Goal: Use online tool/utility: Utilize a website feature to perform a specific function

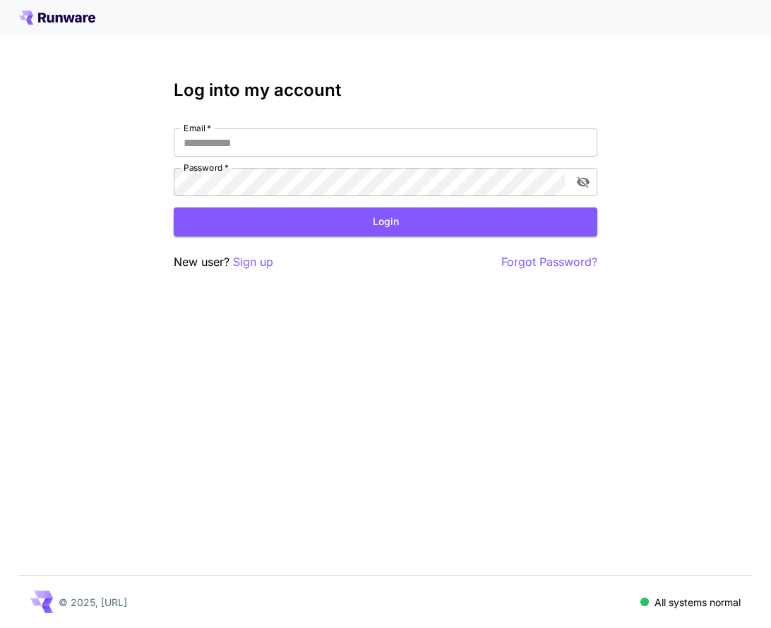
type input "**********"
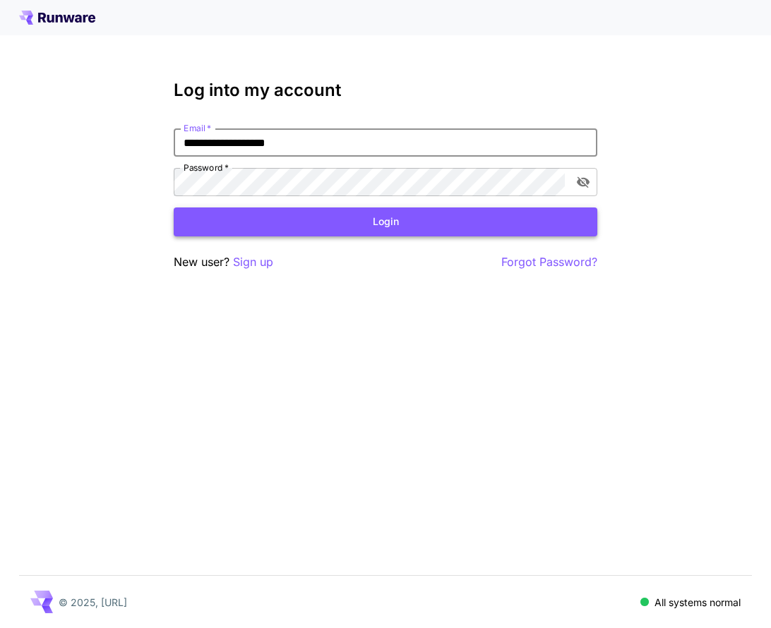
click at [387, 212] on button "Login" at bounding box center [385, 222] width 423 height 29
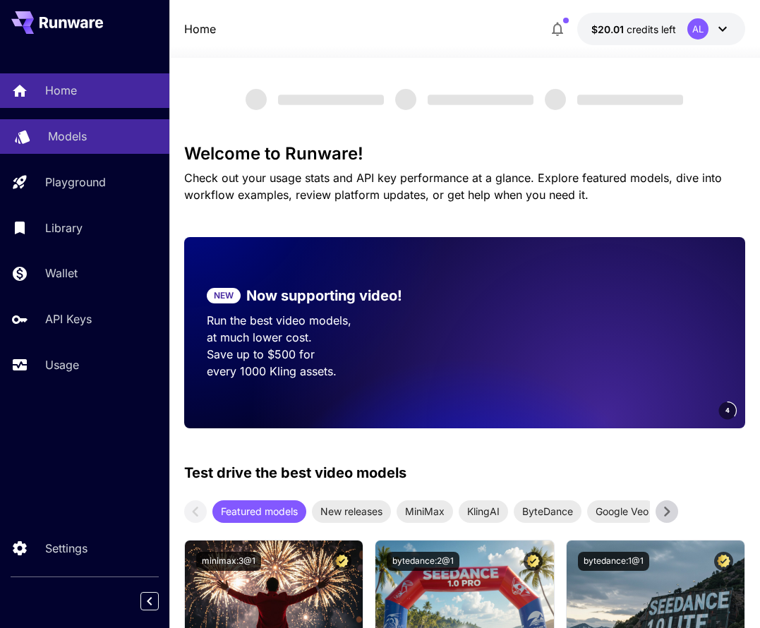
click at [70, 134] on p "Models" at bounding box center [67, 136] width 39 height 17
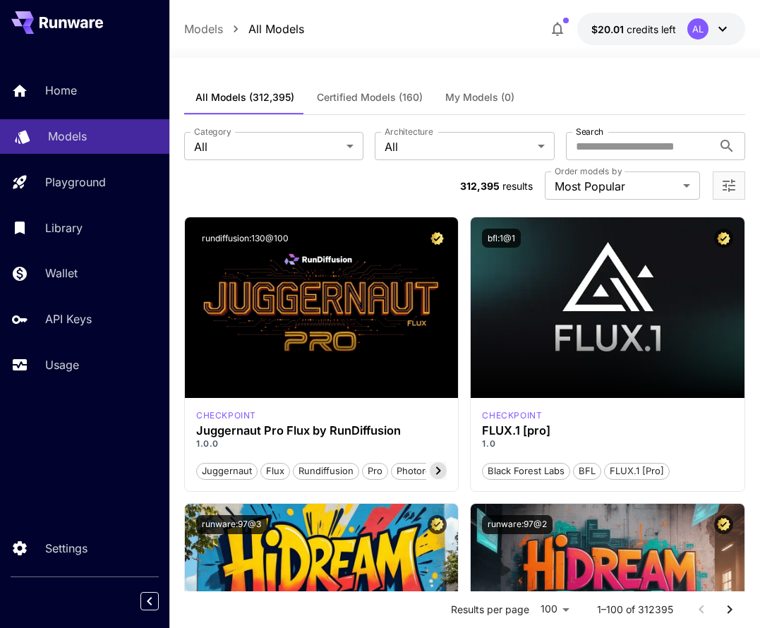
click at [98, 140] on div "Models" at bounding box center [103, 136] width 110 height 17
click at [378, 100] on span "Certified Models (160)" at bounding box center [370, 97] width 106 height 13
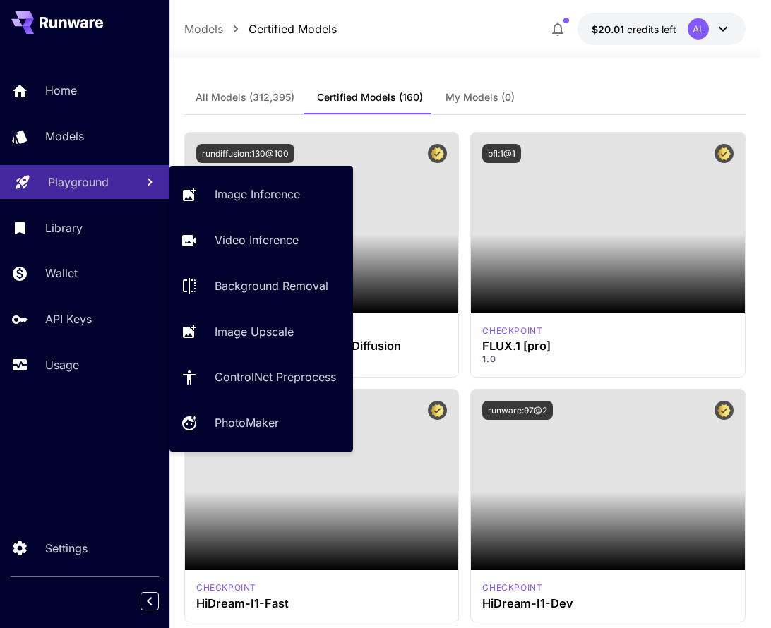
click at [102, 180] on p "Playground" at bounding box center [78, 182] width 61 height 17
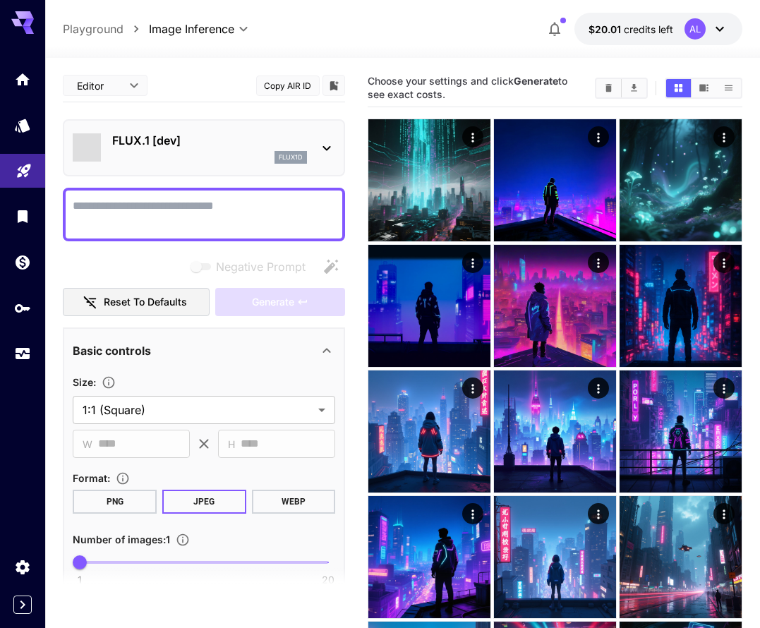
click at [203, 148] on p "FLUX.1 [dev]" at bounding box center [209, 140] width 195 height 17
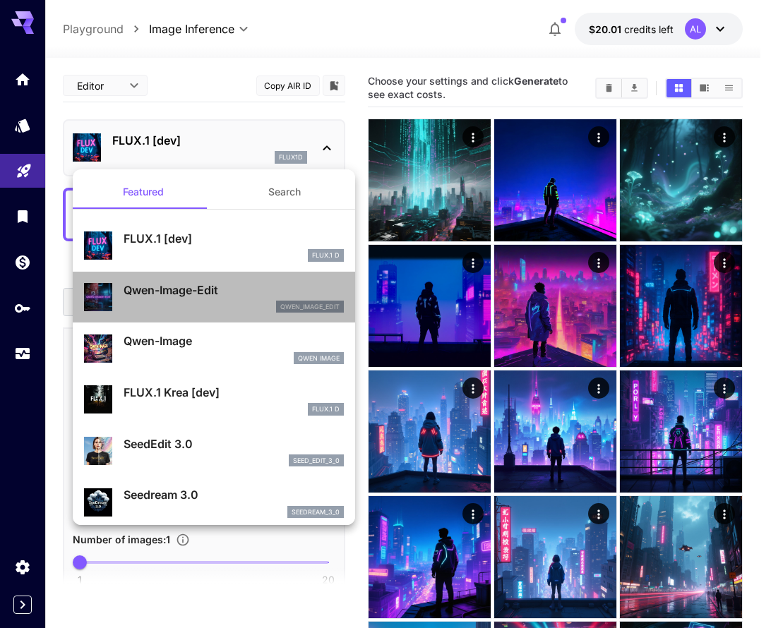
click at [239, 286] on p "Qwen-Image-Edit" at bounding box center [234, 290] width 220 height 17
type input "*"
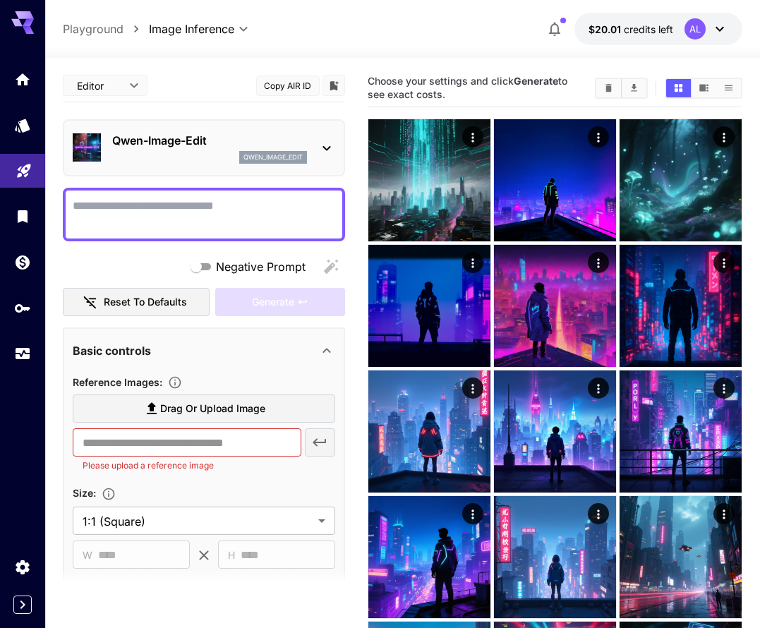
click at [220, 196] on div at bounding box center [204, 215] width 282 height 54
click at [291, 135] on p "Qwen-Image-Edit" at bounding box center [209, 140] width 195 height 17
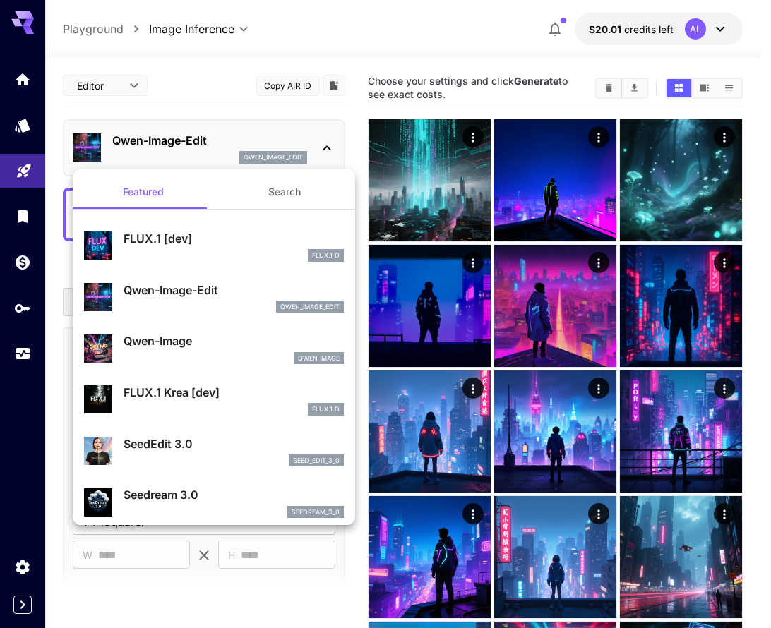
click at [447, 50] on div at bounding box center [385, 314] width 771 height 628
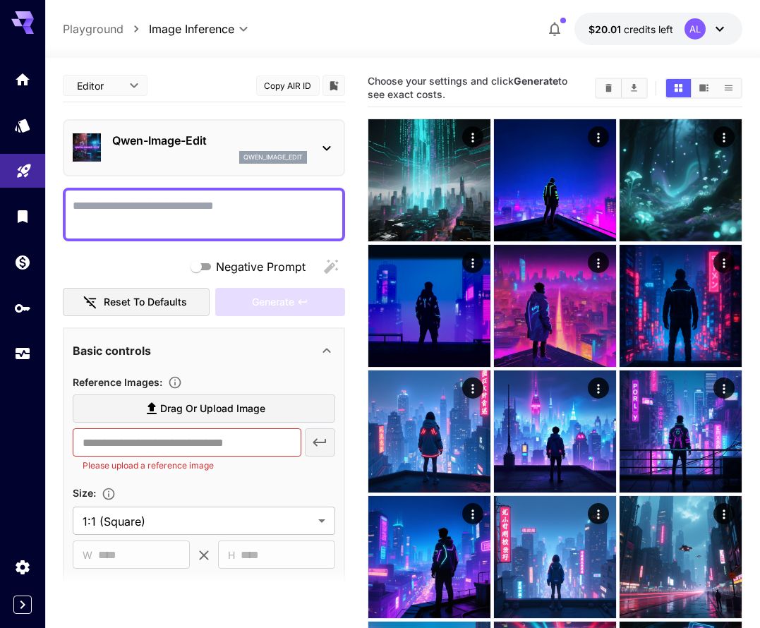
click at [299, 128] on div "Qwen-Image-Edit qwen_image_edit" at bounding box center [204, 147] width 263 height 43
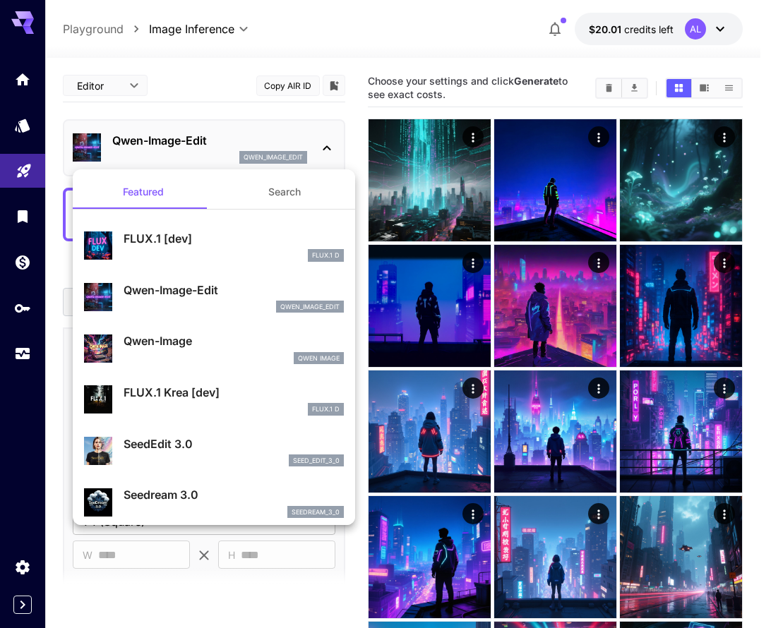
click at [246, 114] on div at bounding box center [385, 314] width 771 height 628
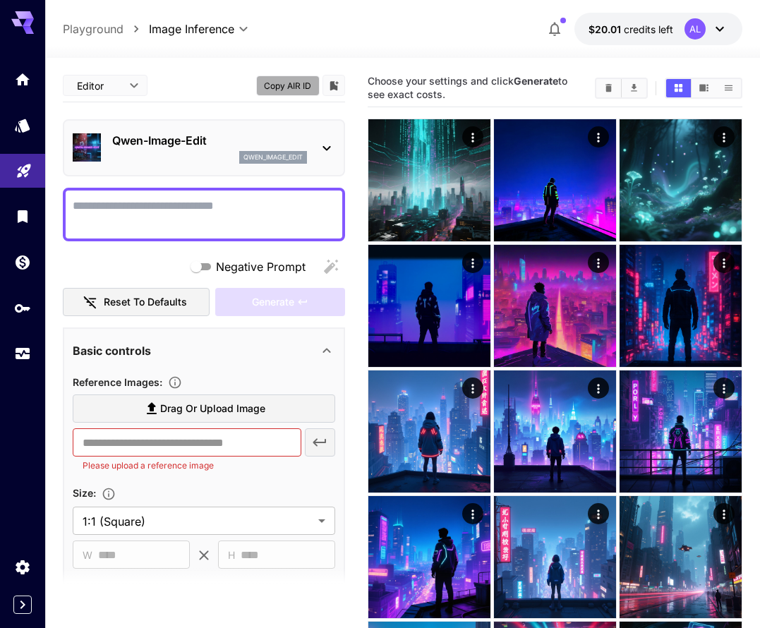
click at [287, 88] on button "Copy AIR ID" at bounding box center [288, 86] width 64 height 20
click at [234, 131] on div "Qwen-Image-Edit qwen_image_edit" at bounding box center [204, 147] width 263 height 43
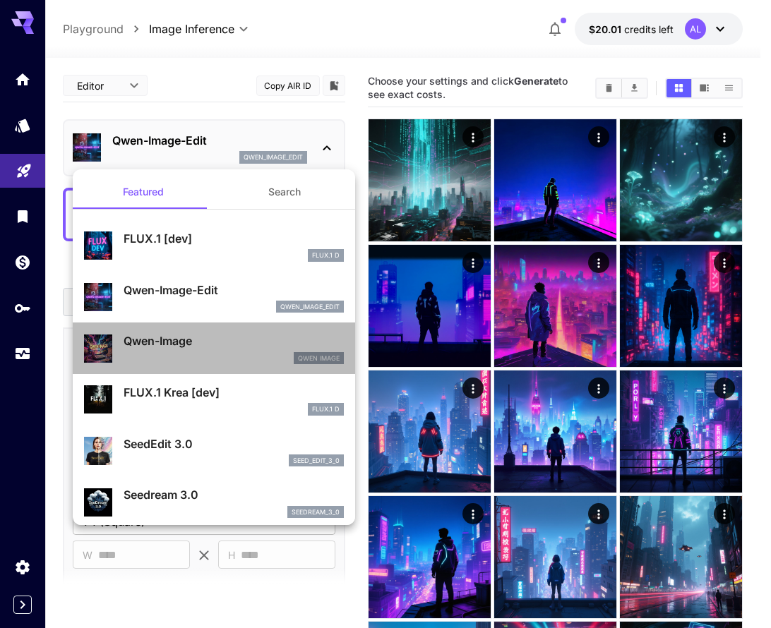
click at [222, 343] on p "Qwen-Image" at bounding box center [234, 340] width 220 height 17
type input "**"
type input "***"
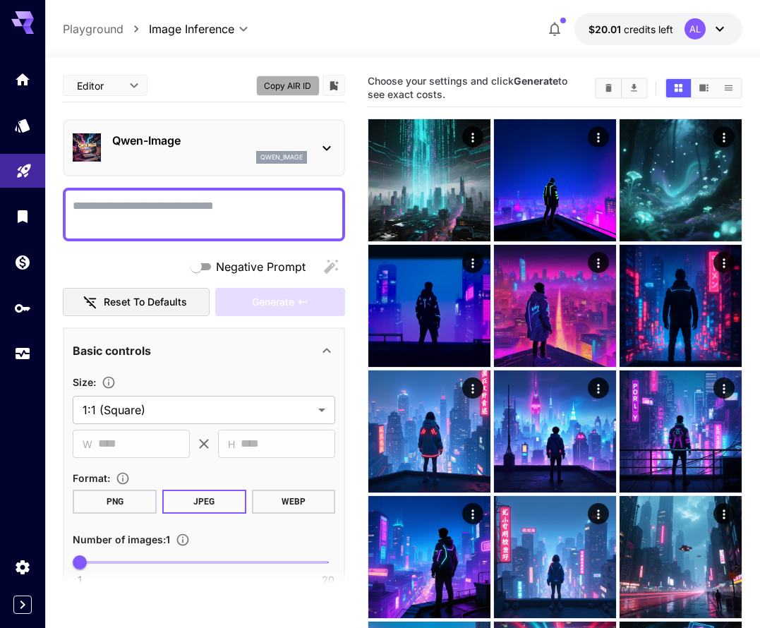
click at [291, 83] on button "Copy AIR ID" at bounding box center [288, 86] width 64 height 20
